Goal: Task Accomplishment & Management: Use online tool/utility

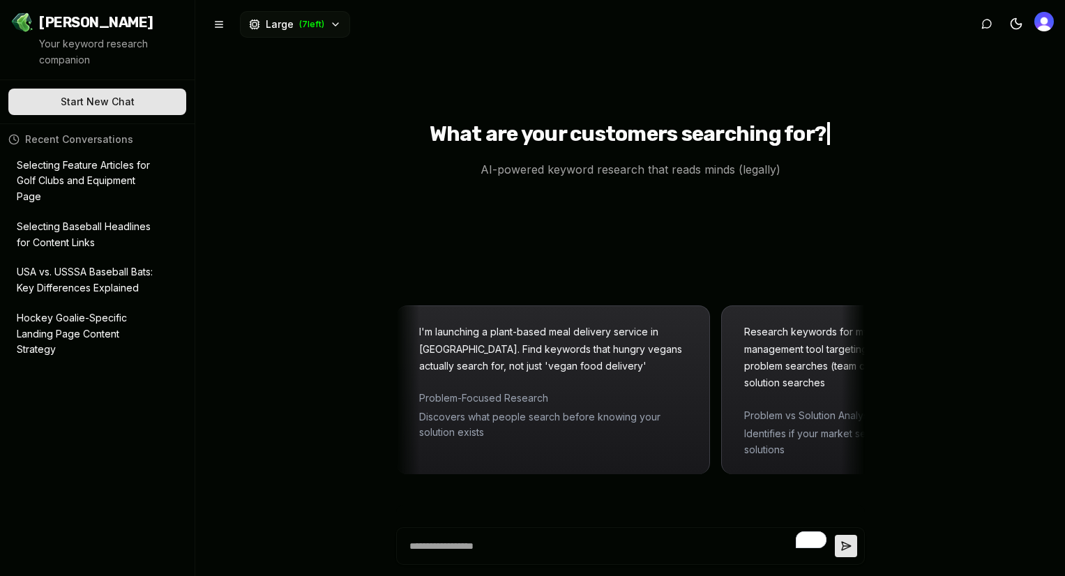
click at [61, 165] on p "Selecting Feature Articles for Golf Clubs and Equipment Page" at bounding box center [88, 181] width 142 height 47
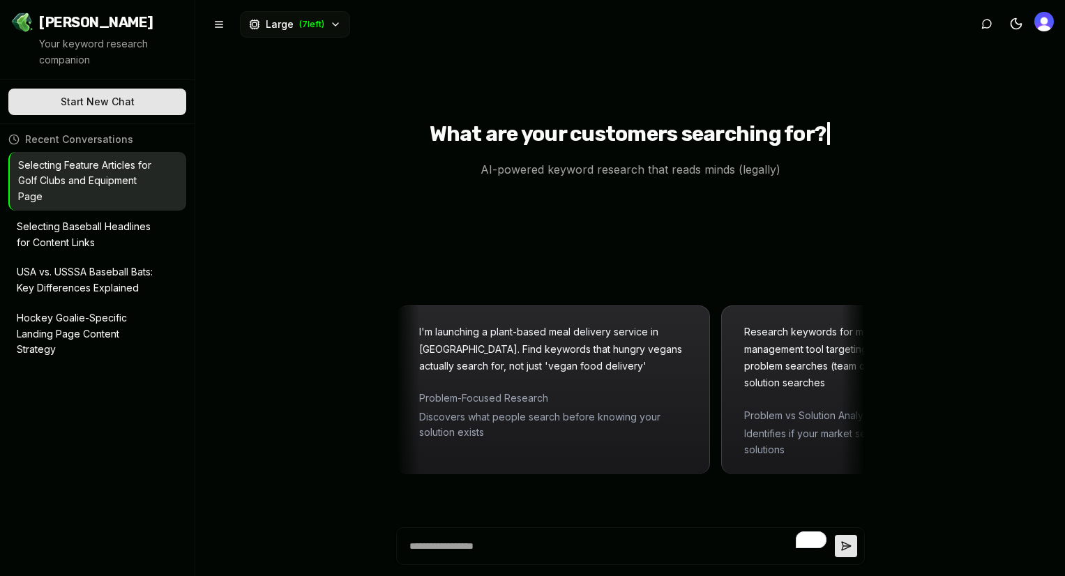
click at [90, 185] on p "Selecting Feature Articles for Golf Clubs and Equipment Page" at bounding box center [88, 181] width 140 height 47
type textarea "*"
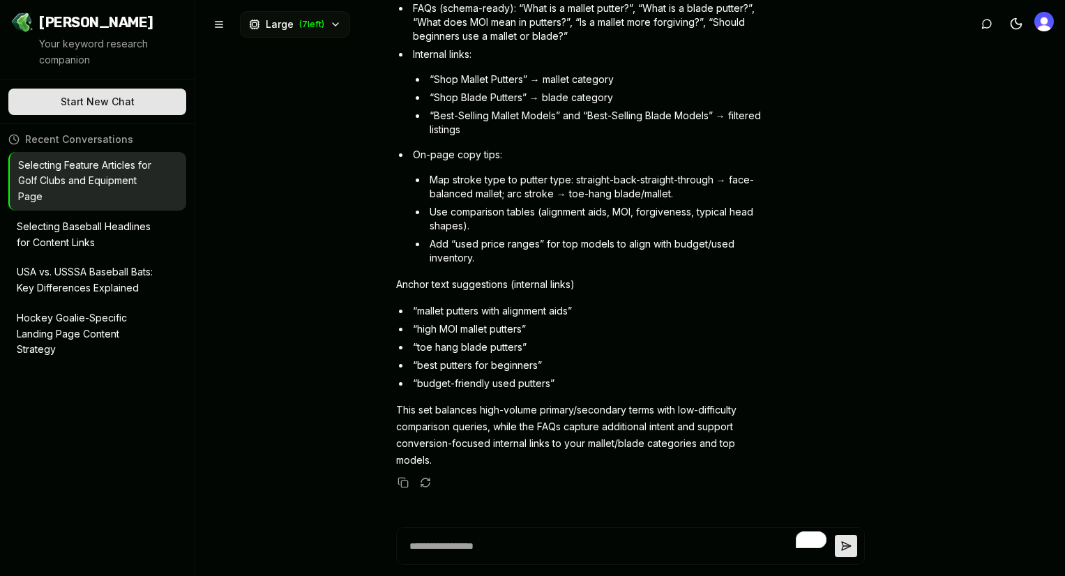
click at [100, 176] on p "Selecting Feature Articles for Golf Clubs and Equipment Page" at bounding box center [88, 181] width 140 height 47
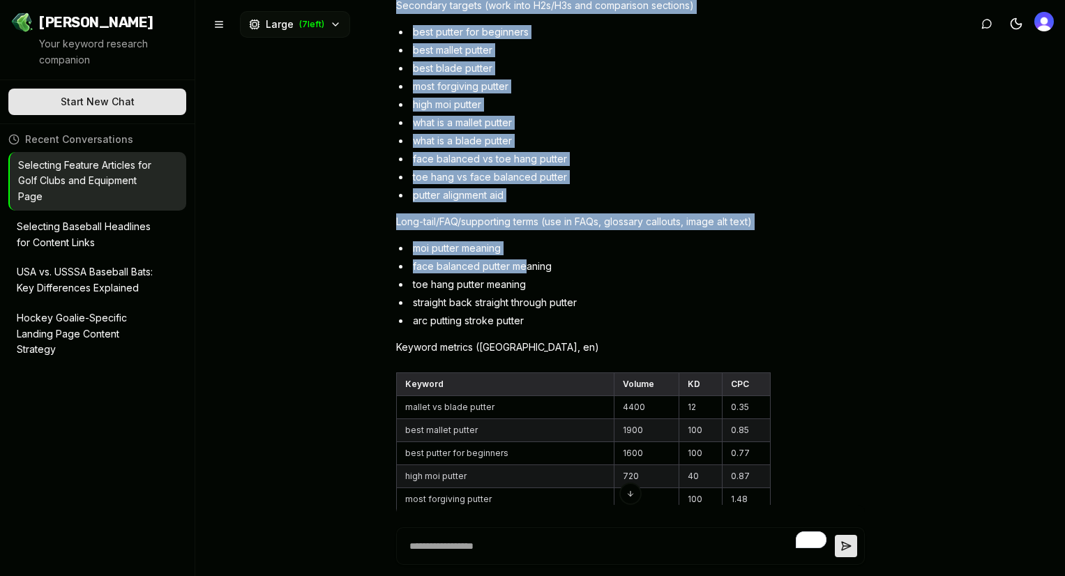
scroll to position [2685, 0]
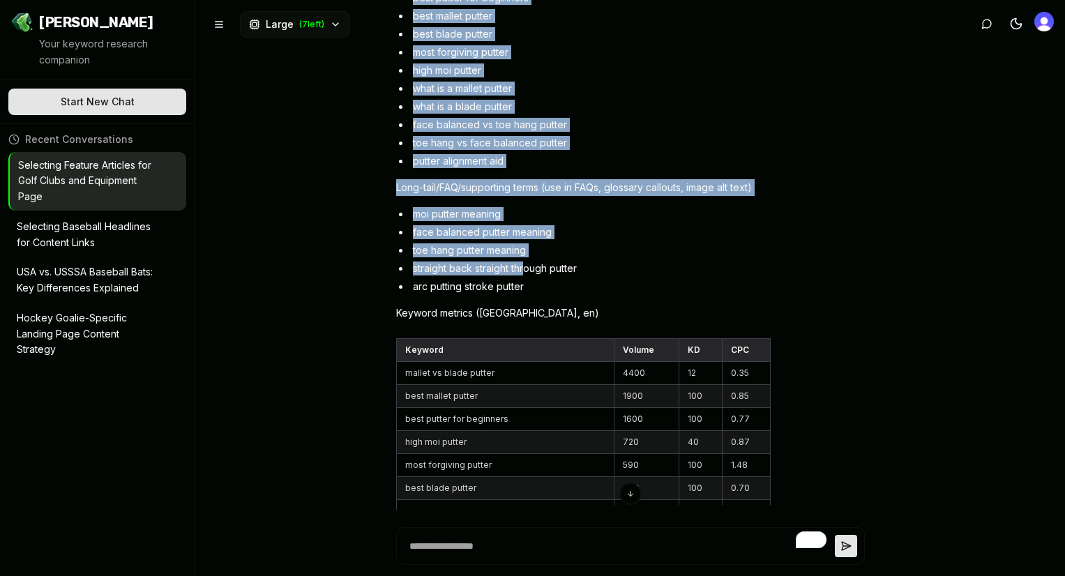
drag, startPoint x: 391, startPoint y: 108, endPoint x: 526, endPoint y: 237, distance: 186.5
click at [526, 237] on div "We have the ability to add three feature articles with full content to our golf…" at bounding box center [630, 288] width 870 height 576
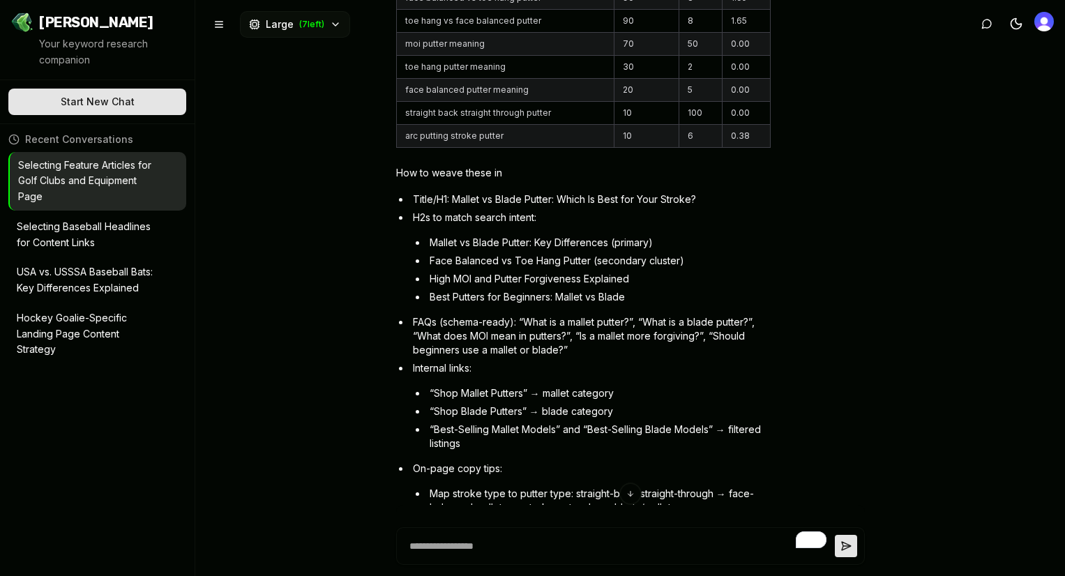
click at [476, 193] on ul "Title/H1: Mallet vs Blade Putter: Which Is Best for Your Stroke? H2s to match s…" at bounding box center [590, 386] width 361 height 386
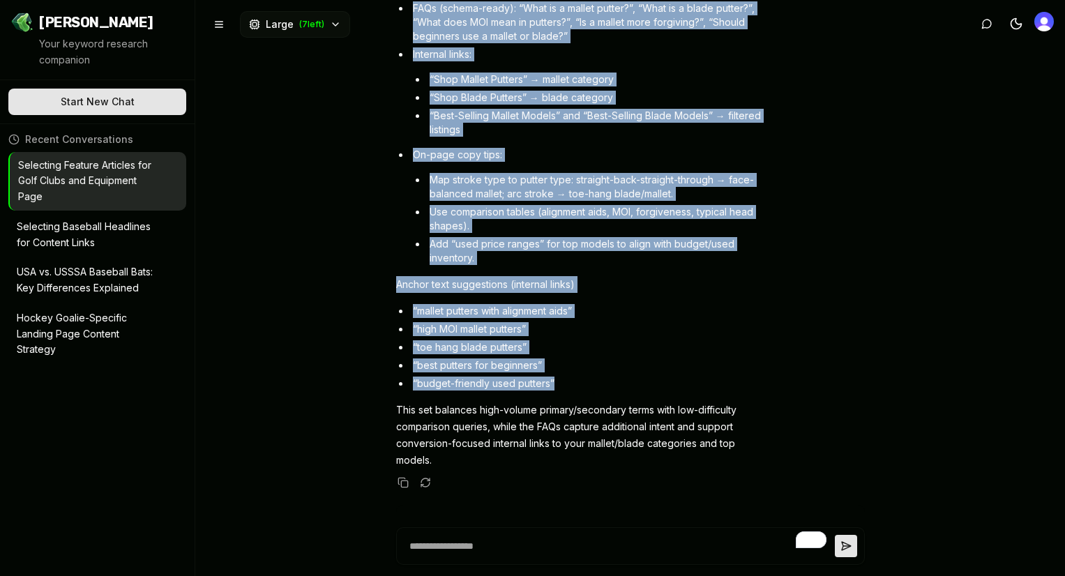
drag, startPoint x: 393, startPoint y: 202, endPoint x: 564, endPoint y: 350, distance: 226.5
click at [564, 350] on div "We have the ability to add three feature articles with full content to our golf…" at bounding box center [630, 288] width 870 height 576
copy div "Lore’i d sitametcons adipisc eli sed doe “Tempor in Utlab Etdolo” magnaal, enim…"
